Goal: Communication & Community: Answer question/provide support

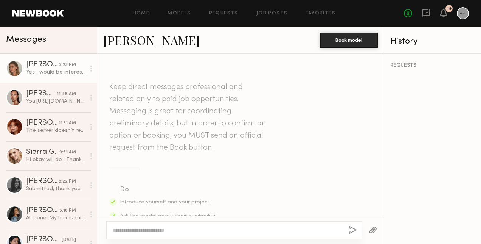
scroll to position [497, 0]
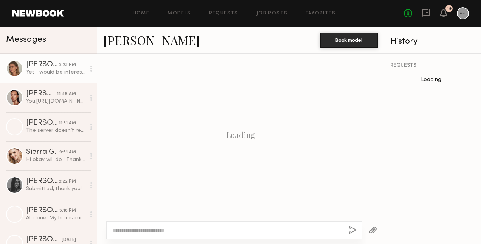
scroll to position [438, 0]
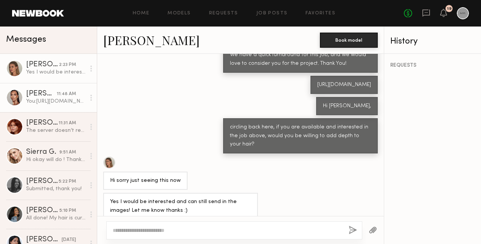
click at [223, 234] on div at bounding box center [234, 230] width 256 height 18
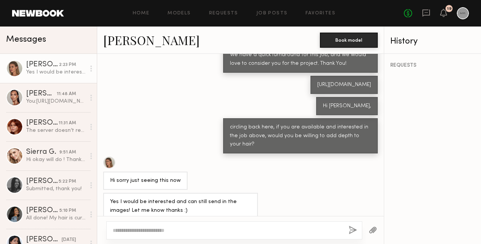
click at [195, 232] on textarea at bounding box center [228, 230] width 230 height 8
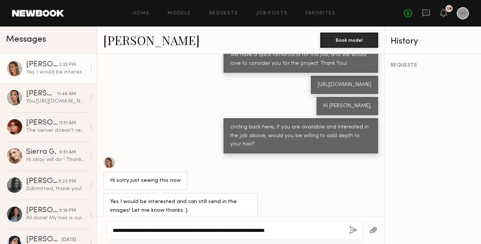
type textarea "**********"
click at [354, 229] on button "button" at bounding box center [353, 230] width 8 height 9
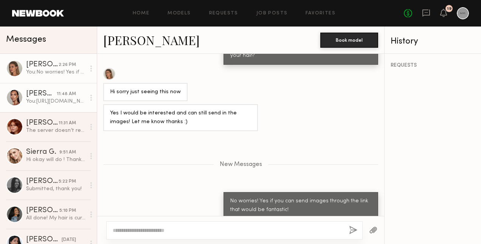
click at [33, 97] on div "[PERSON_NAME]" at bounding box center [41, 94] width 31 height 8
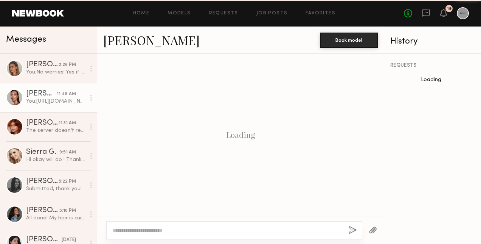
scroll to position [321, 0]
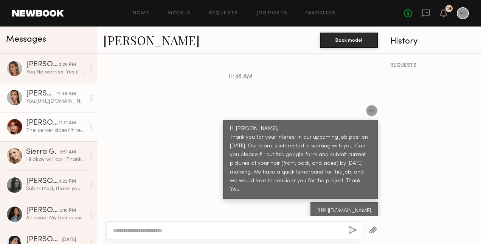
click at [33, 121] on div "[PERSON_NAME]" at bounding box center [42, 123] width 33 height 8
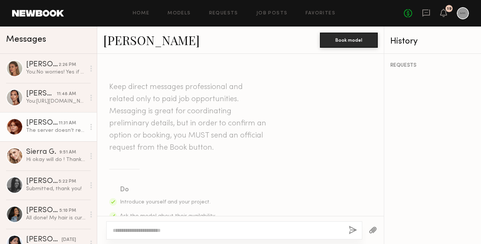
scroll to position [1165, 0]
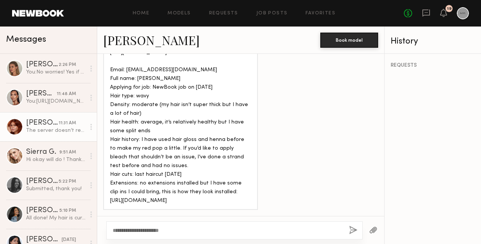
type textarea "**********"
click at [354, 228] on button "button" at bounding box center [353, 230] width 8 height 9
